Goal: Book appointment/travel/reservation

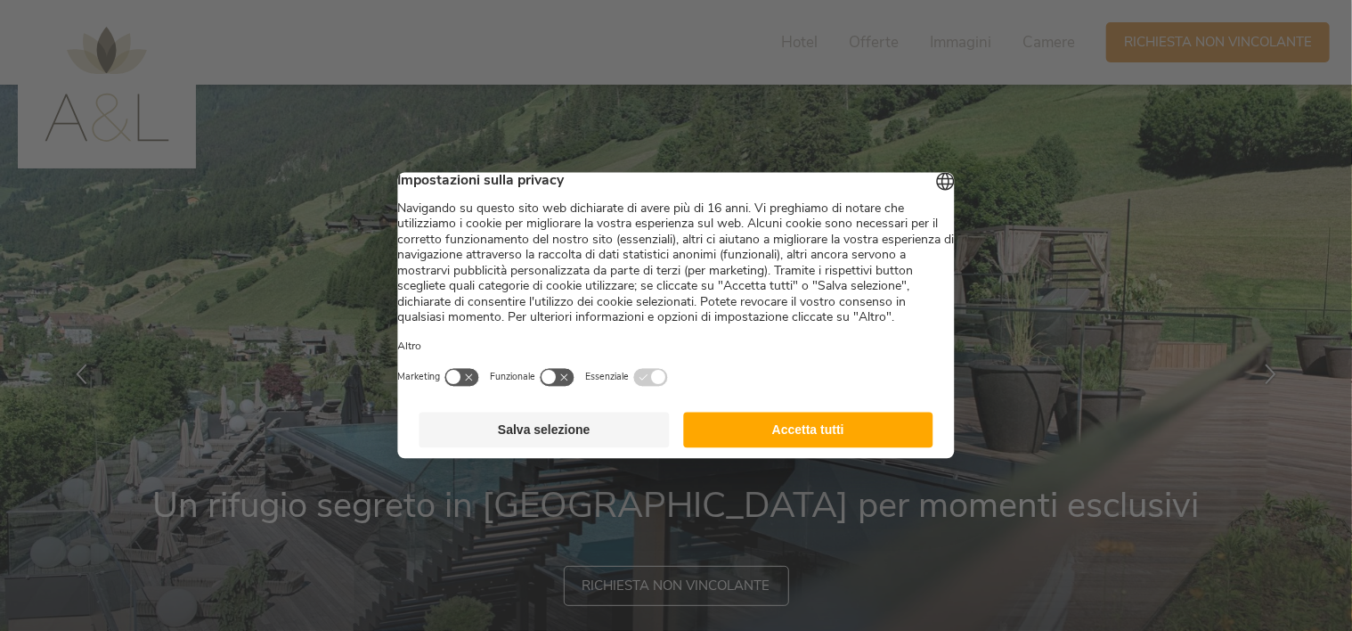
click at [814, 438] on button "Accetta tutti" at bounding box center [808, 430] width 250 height 36
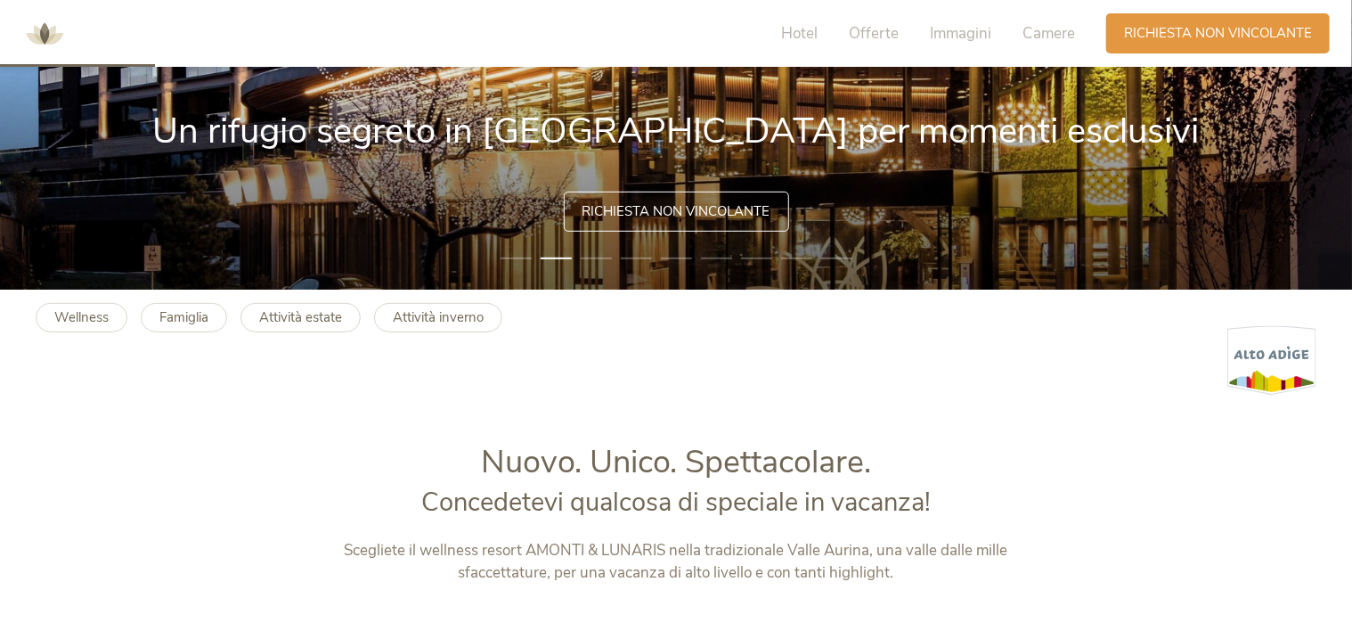
scroll to position [356, 0]
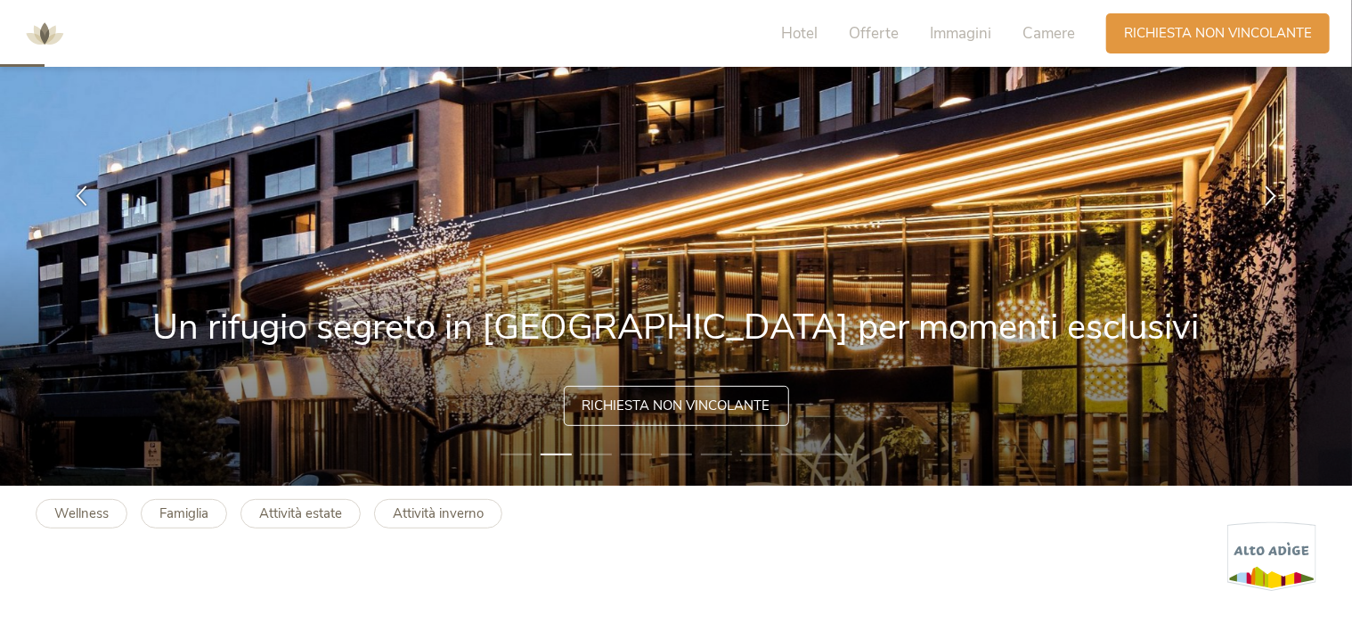
click at [645, 410] on span "Richiesta non vincolante" at bounding box center [677, 405] width 188 height 19
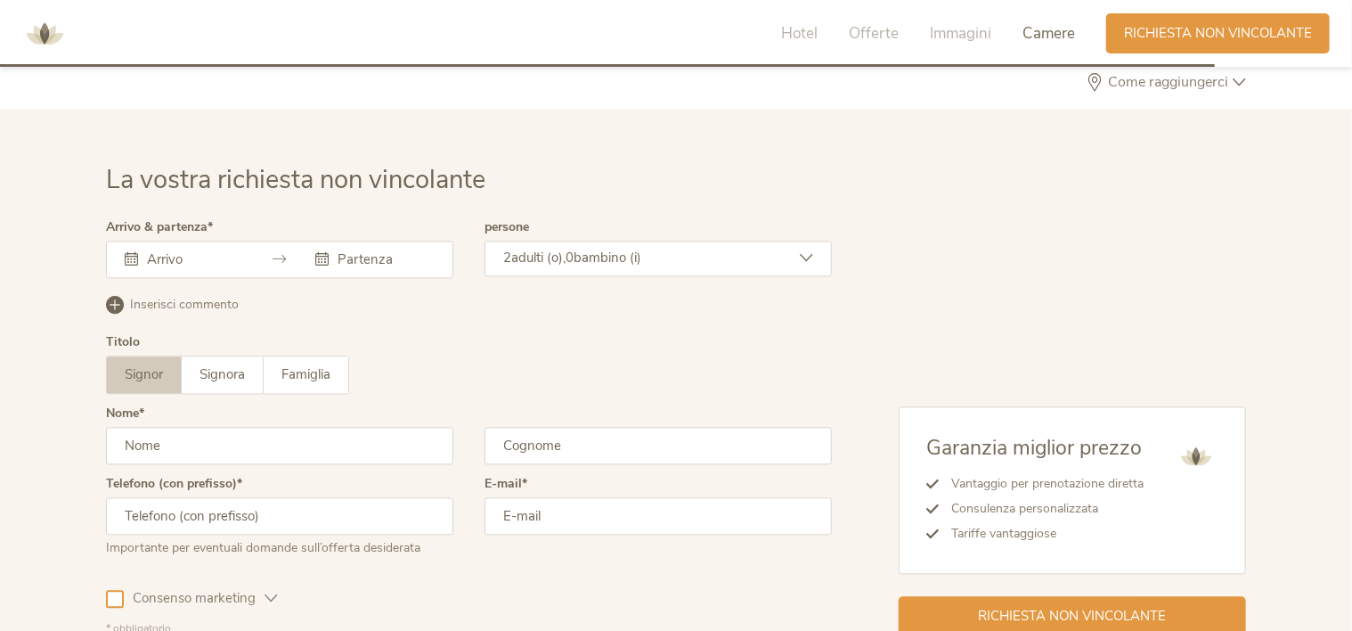
scroll to position [5287, 0]
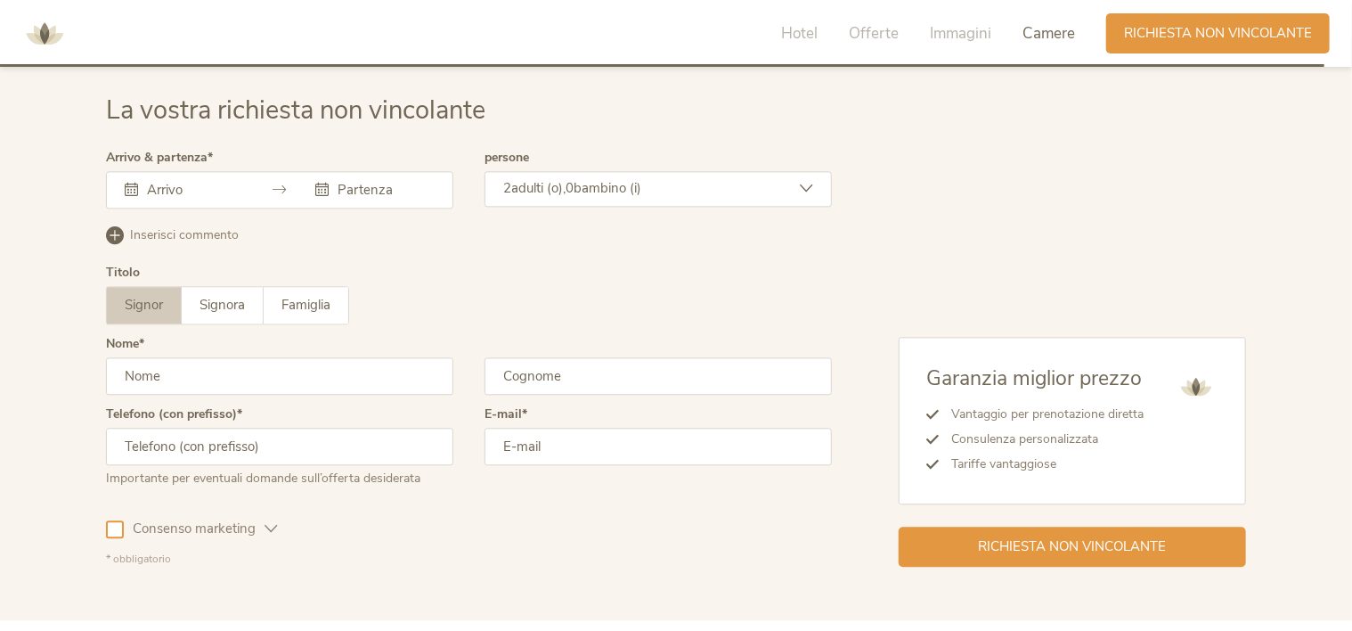
click at [239, 181] on input "text" at bounding box center [194, 190] width 102 height 18
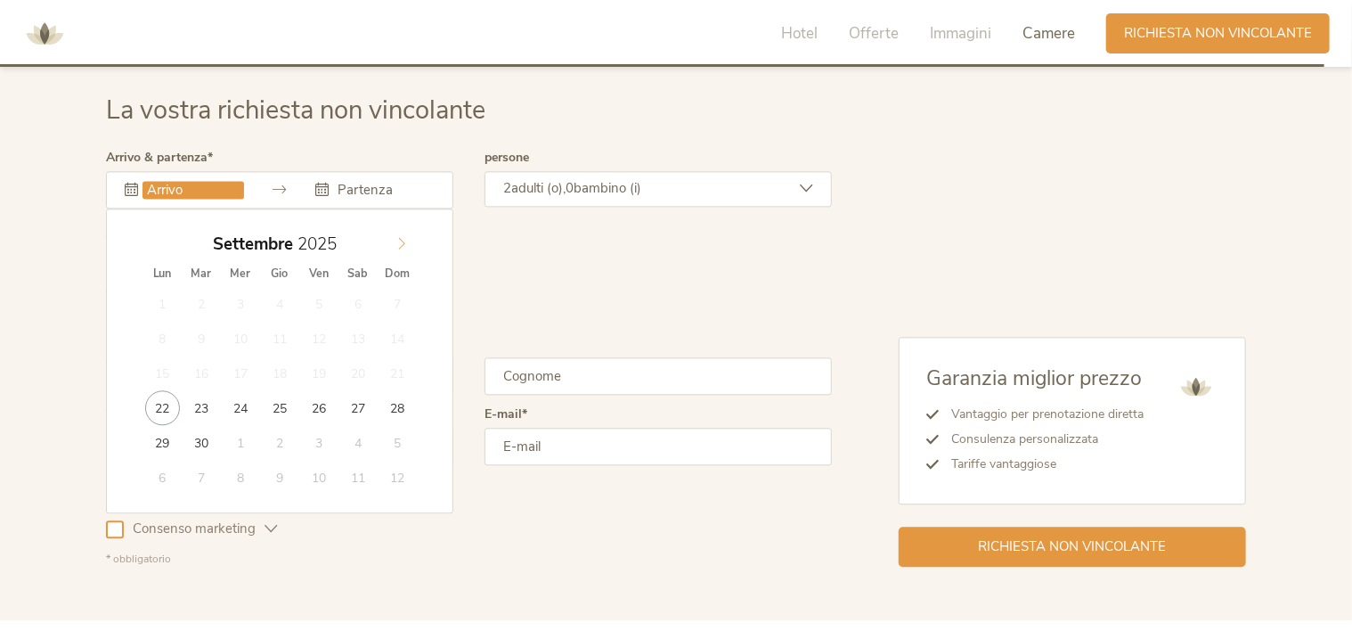
click at [400, 237] on icon at bounding box center [402, 243] width 12 height 12
click at [401, 237] on icon at bounding box center [402, 243] width 12 height 12
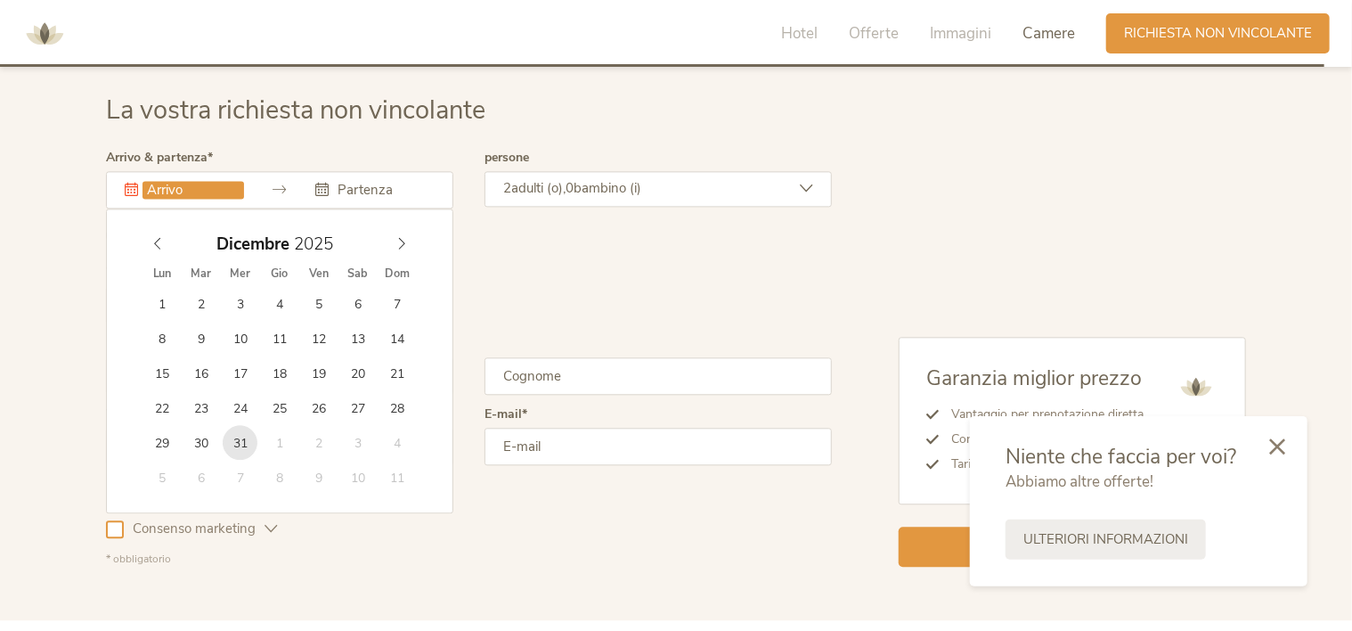
type input "[DATE]"
type input "2026"
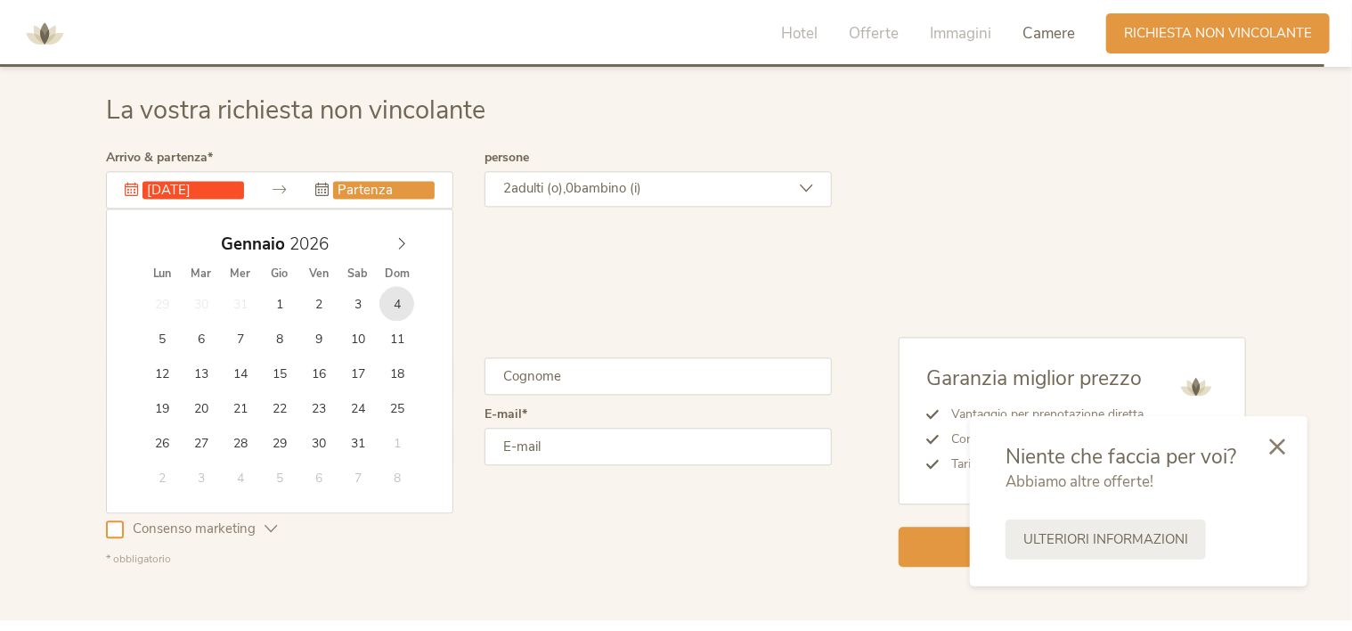
type input "[DATE]"
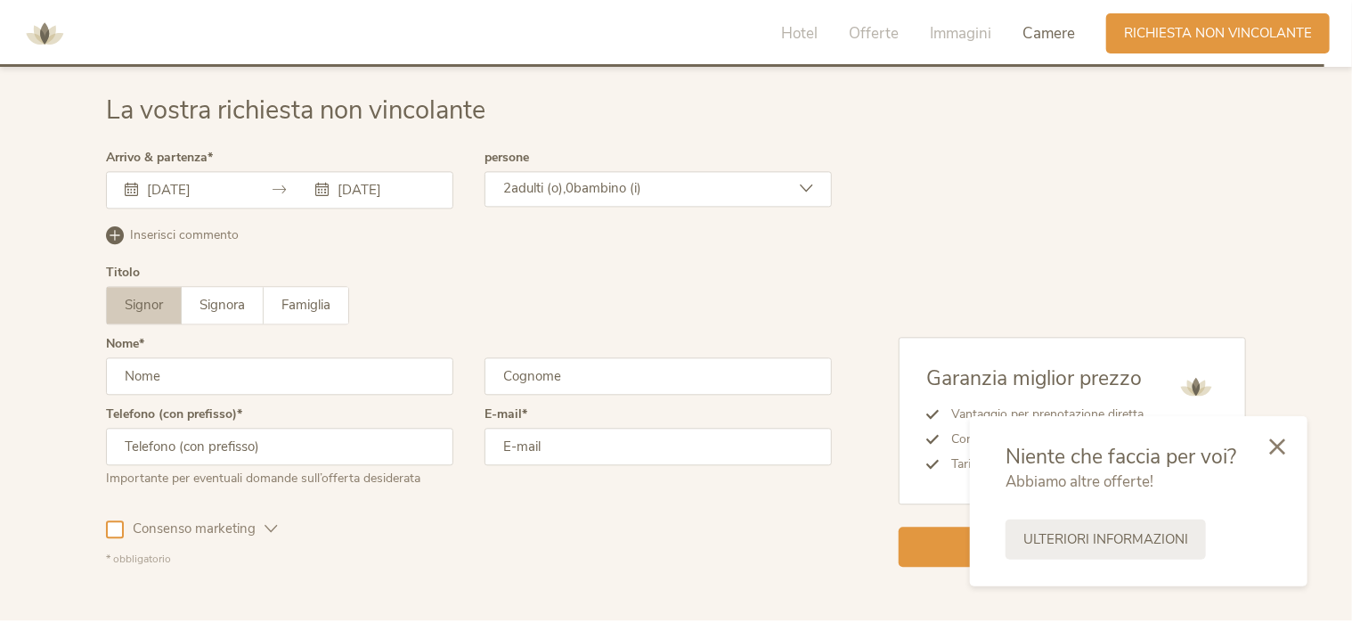
click at [662, 192] on div "2 adulti (o), 0 bambino (i)" at bounding box center [658, 189] width 347 height 36
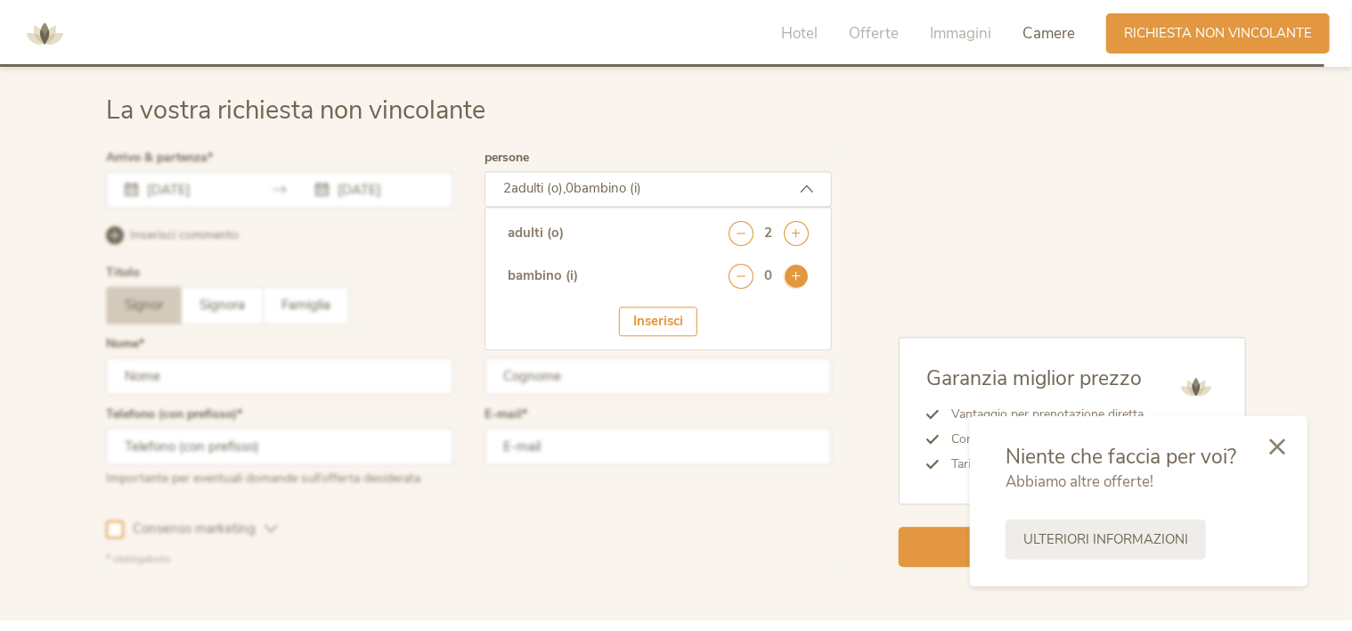
click at [795, 267] on icon at bounding box center [796, 276] width 25 height 25
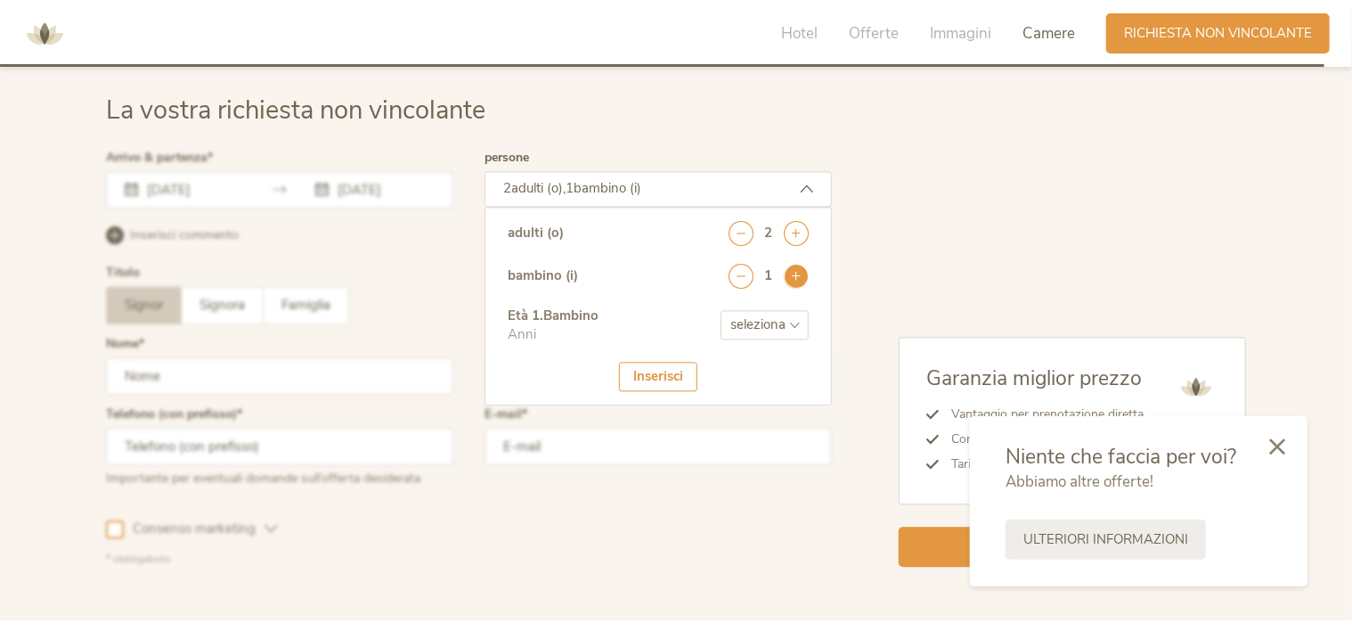
click at [795, 268] on icon at bounding box center [796, 276] width 25 height 25
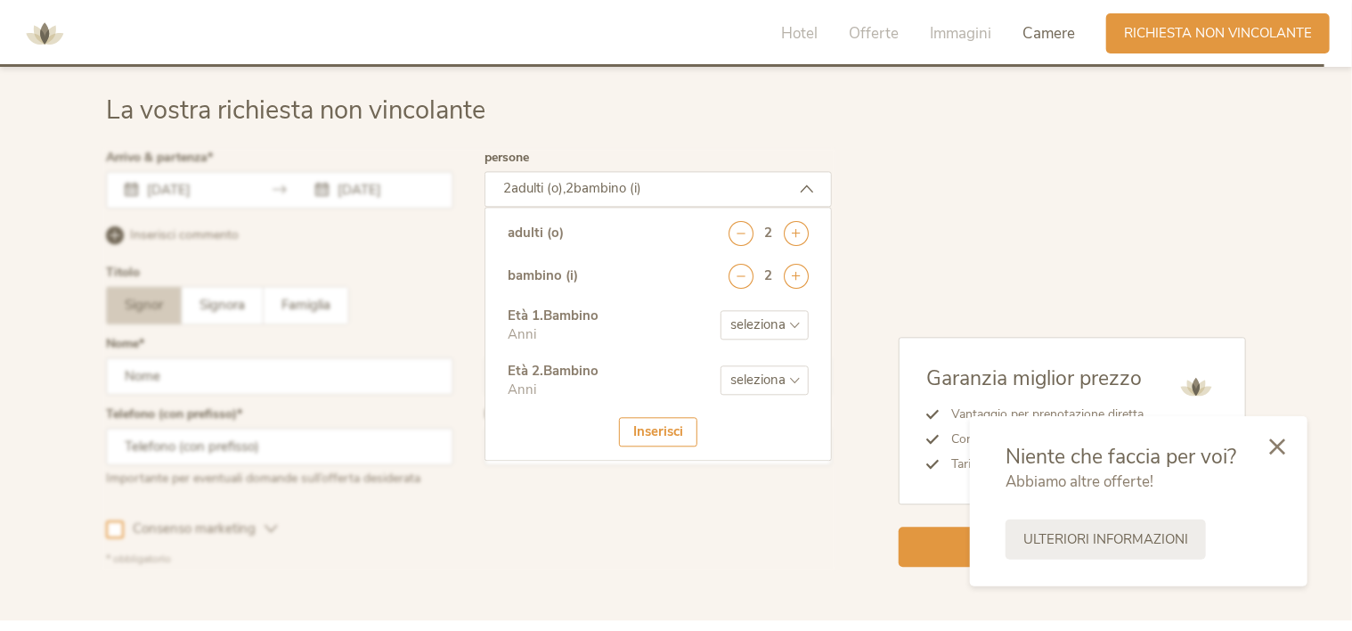
click at [776, 327] on select "seleziona 0 1 2 3 4 5 6 7 8 9 10 11 12 13 14 15 16 17" at bounding box center [765, 324] width 88 height 29
select select "0"
click at [721, 310] on select "seleziona 0 1 2 3 4 5 6 7 8 9 10 11 12 13 14 15 16 17" at bounding box center [765, 324] width 88 height 29
click at [749, 367] on select "seleziona 0 1 2 3 4 5 6 7 8 9 10 11 12 13 14 15 16 17" at bounding box center [765, 379] width 88 height 29
select select "2"
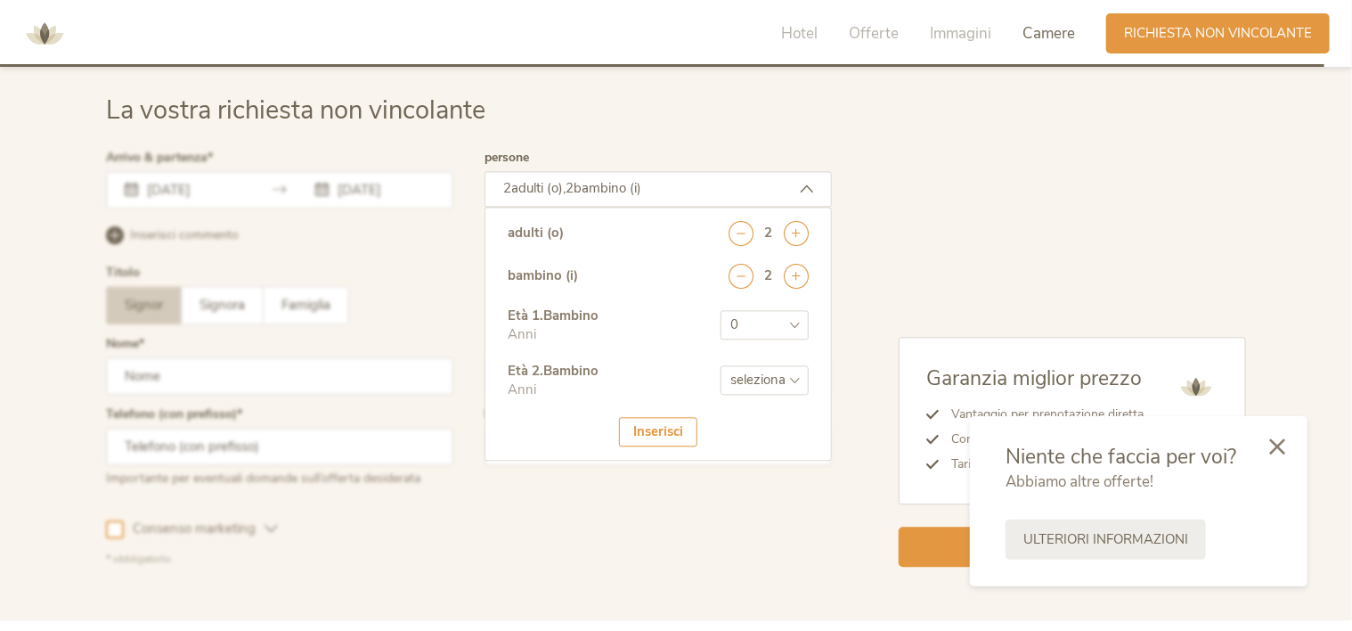
click at [721, 365] on select "seleziona 0 1 2 3 4 5 6 7 8 9 10 11 12 13 14 15 16 17" at bounding box center [765, 379] width 88 height 29
click at [634, 428] on div "Inserisci" at bounding box center [658, 431] width 78 height 29
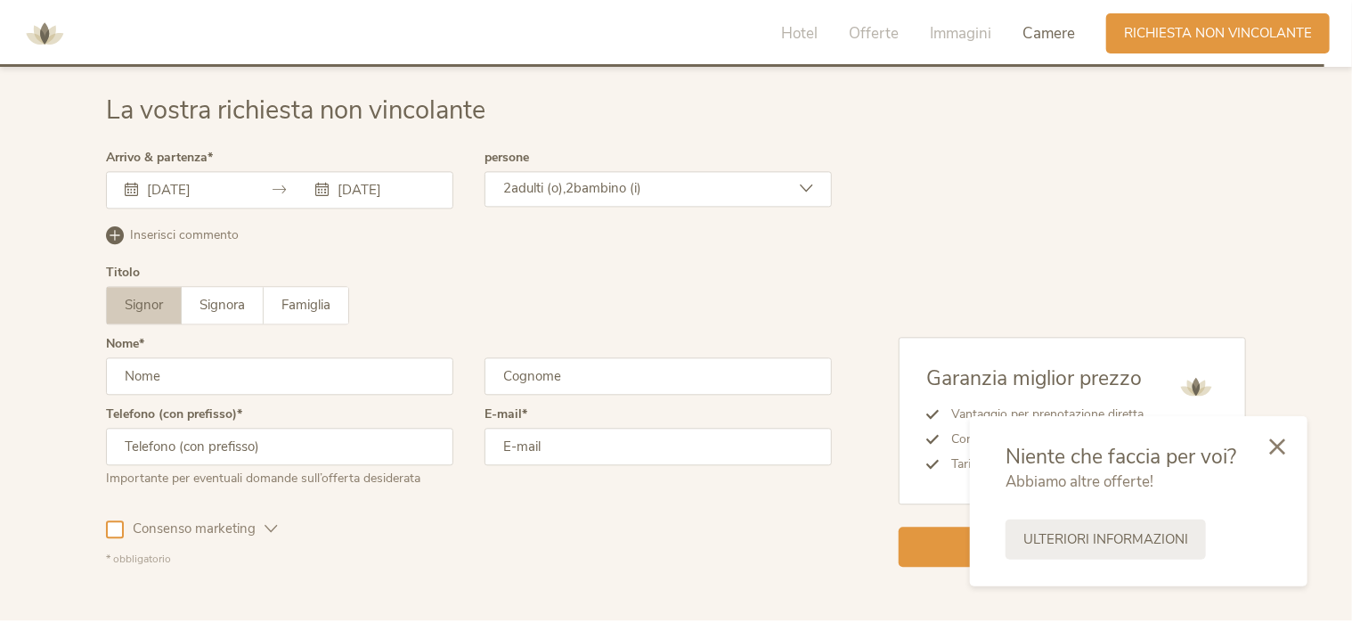
click at [274, 378] on input "text" at bounding box center [279, 375] width 347 height 37
type input "[PERSON_NAME]"
type input "Buzzoni"
type input "[PHONE_NUMBER]"
type input "[EMAIL_ADDRESS][DOMAIN_NAME]"
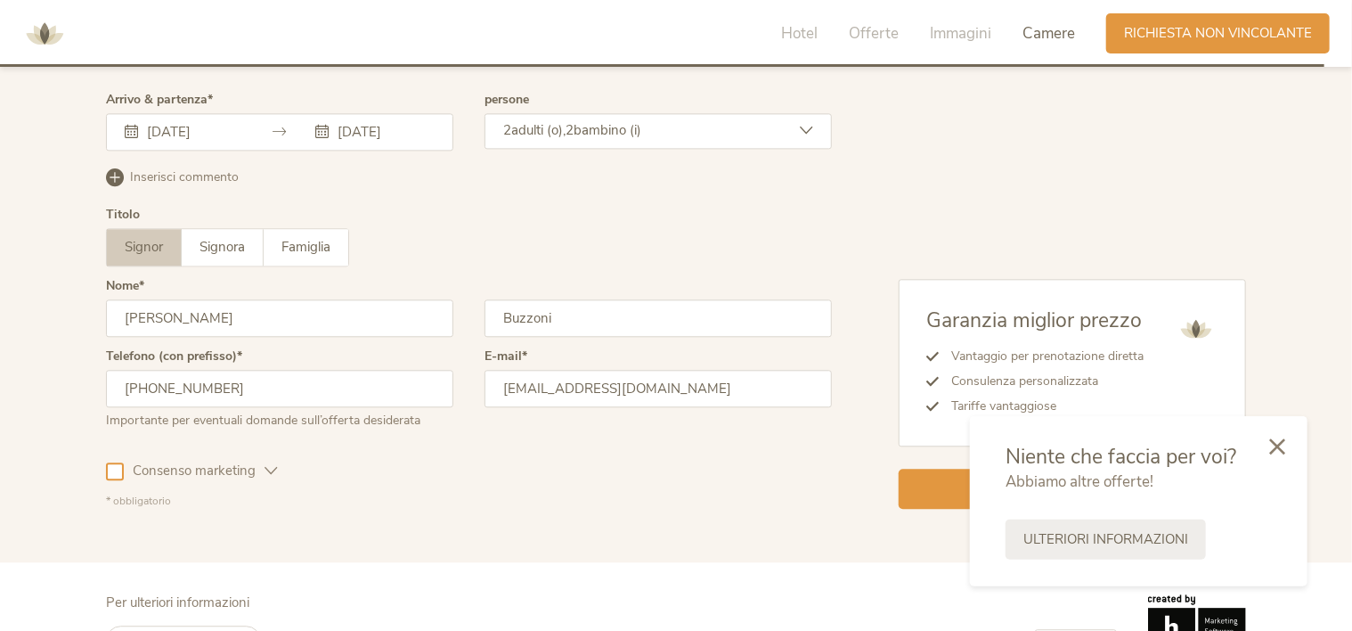
scroll to position [5376, 0]
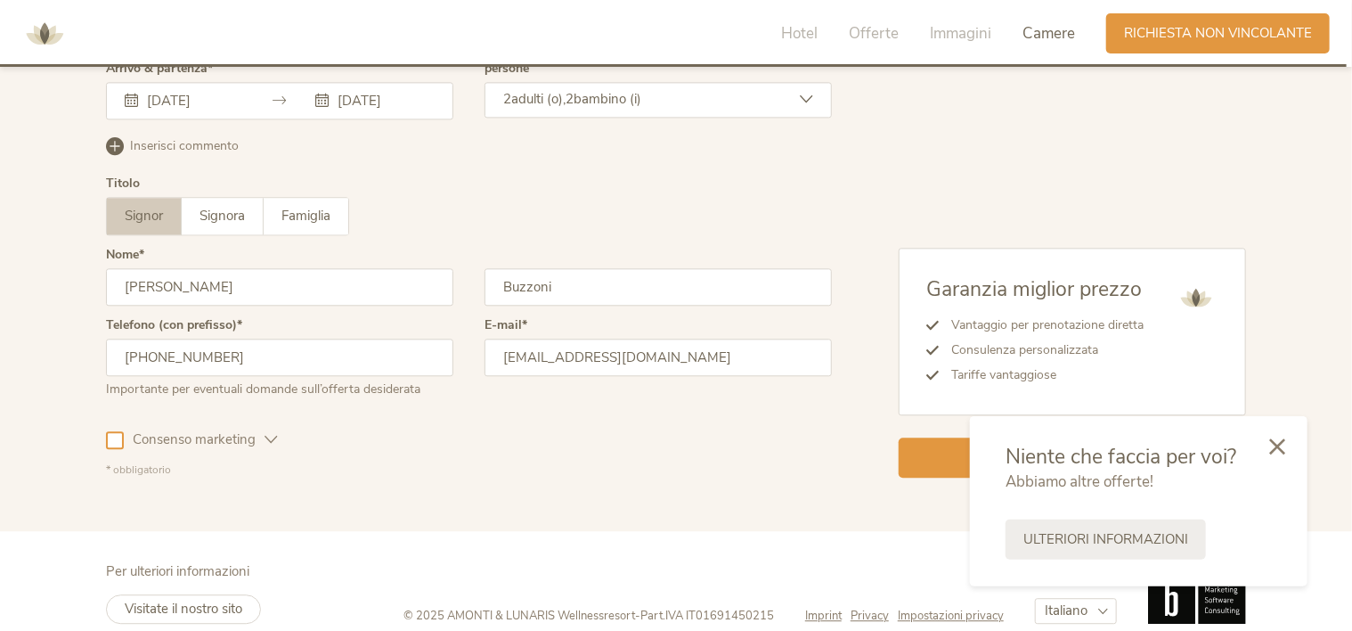
click at [249, 435] on span "Consenso marketing" at bounding box center [194, 439] width 141 height 19
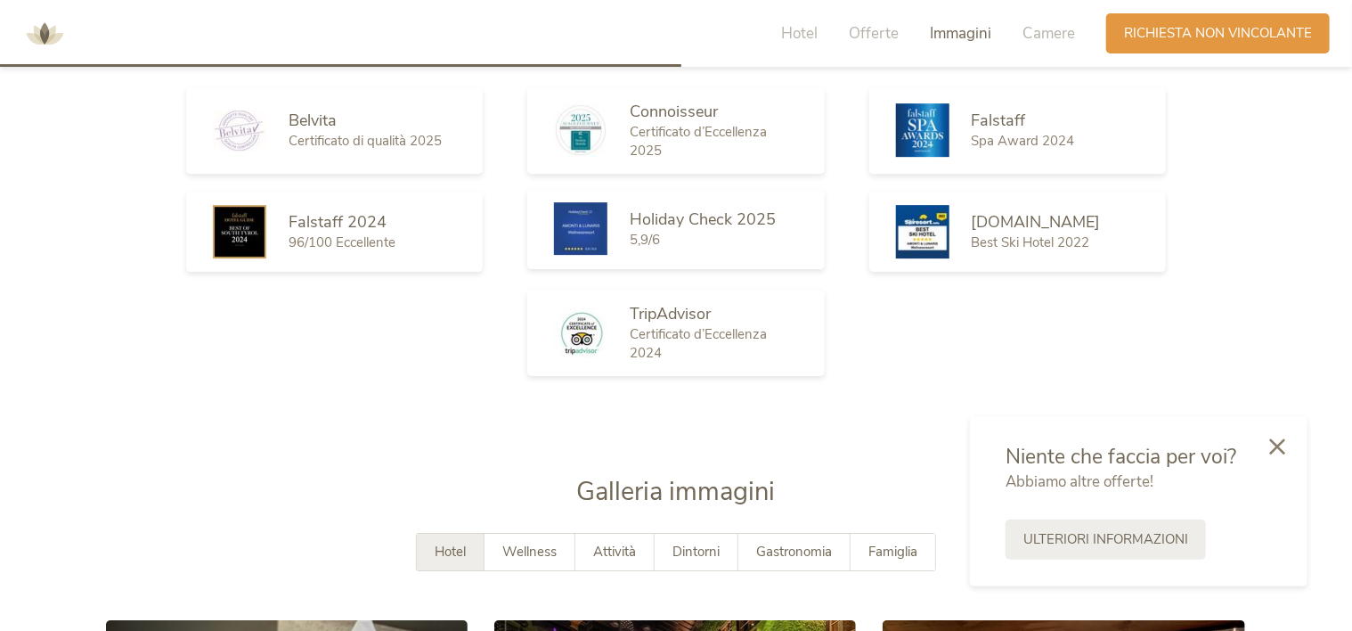
scroll to position [2546, 0]
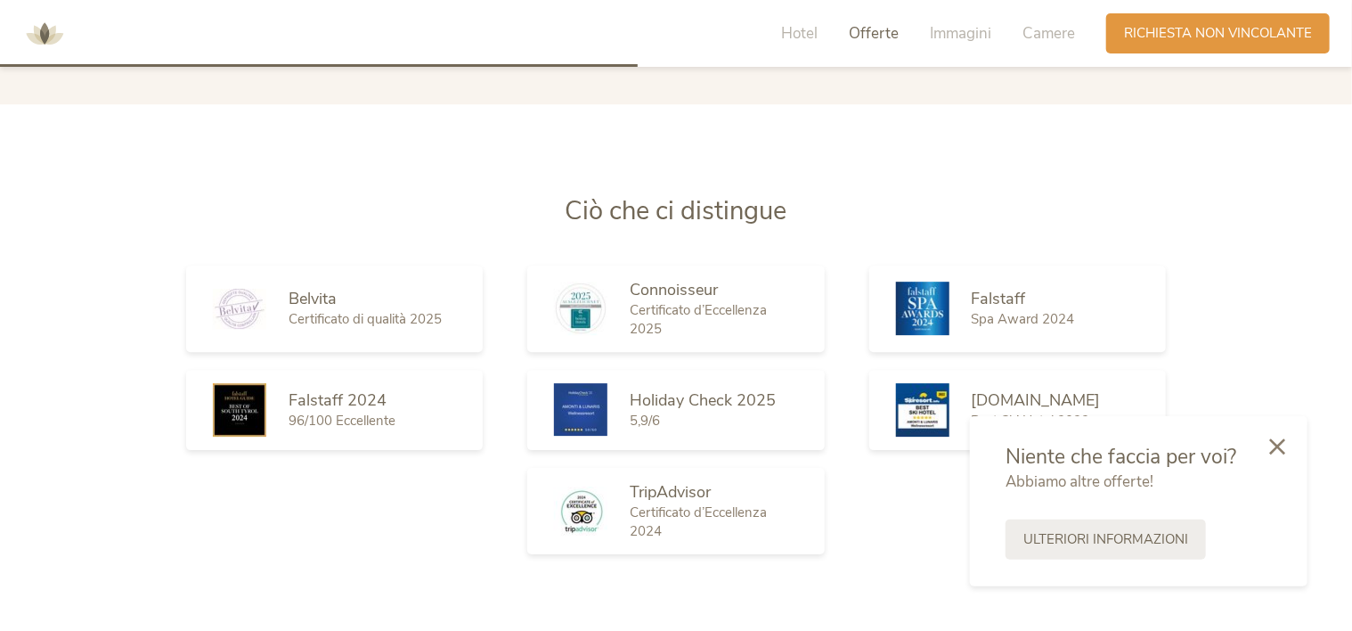
drag, startPoint x: 792, startPoint y: 29, endPoint x: 684, endPoint y: 50, distance: 109.7
click at [683, 50] on div "Hotel Offerte [PERSON_NAME] Camere Richiesta Richiesta non vincolante" at bounding box center [676, 33] width 1352 height 67
click at [865, 37] on span "Offerte" at bounding box center [874, 33] width 50 height 20
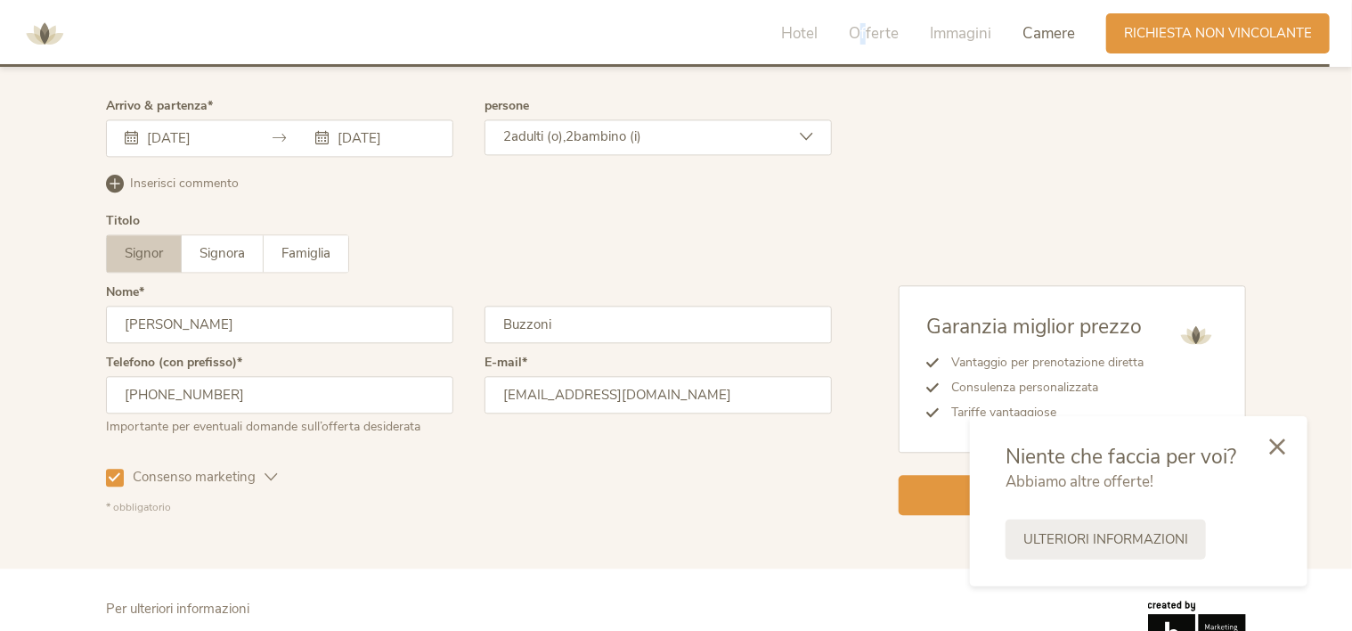
scroll to position [5308, 0]
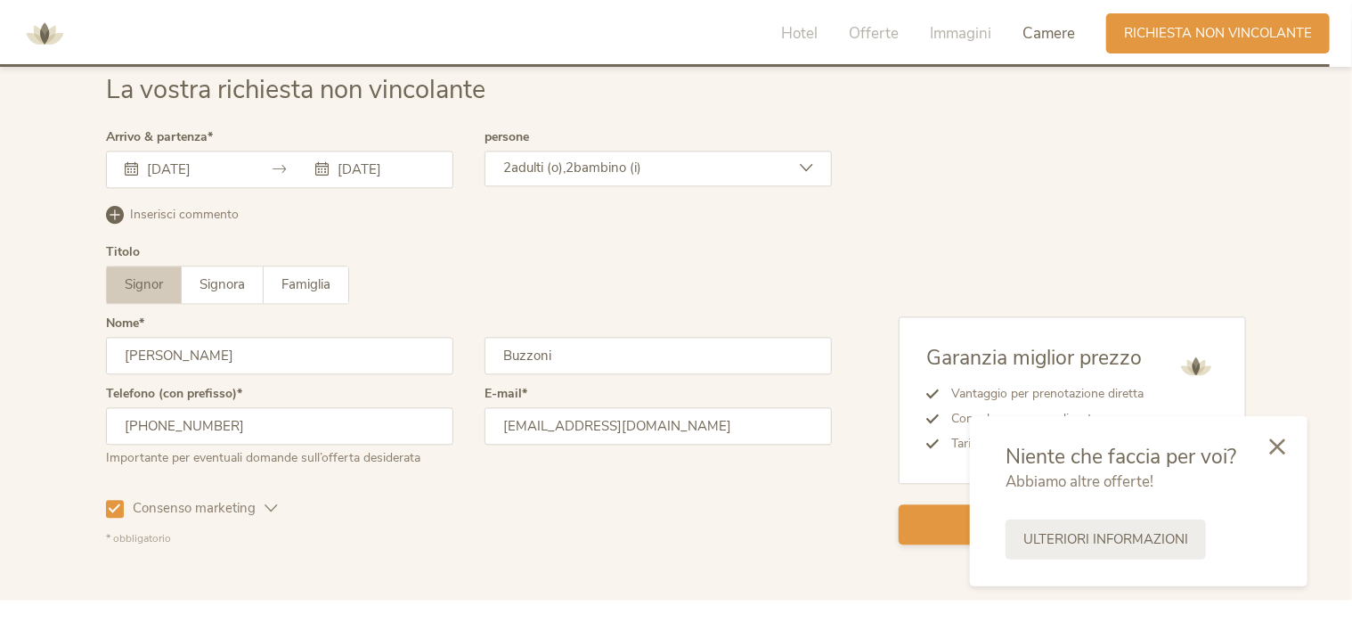
click at [919, 509] on div "Richiesta non vincolante" at bounding box center [1072, 524] width 347 height 40
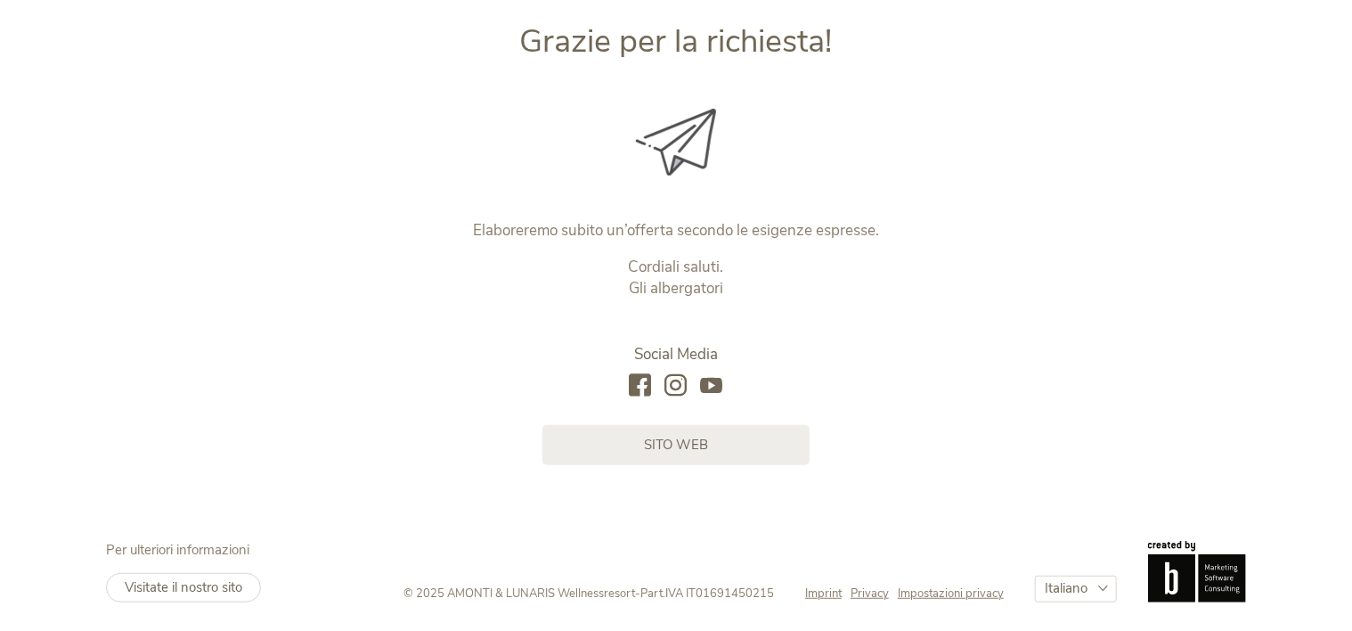
scroll to position [231, 0]
